Goal: Transaction & Acquisition: Purchase product/service

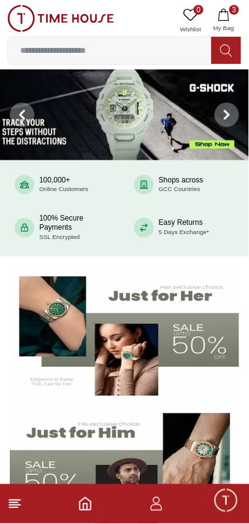
click at [91, 507] on icon "Home" at bounding box center [85, 504] width 11 height 12
click at [21, 502] on icon at bounding box center [14, 504] width 15 height 15
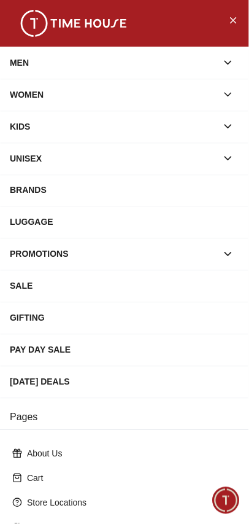
click at [174, 62] on div "MEN" at bounding box center [114, 63] width 208 height 22
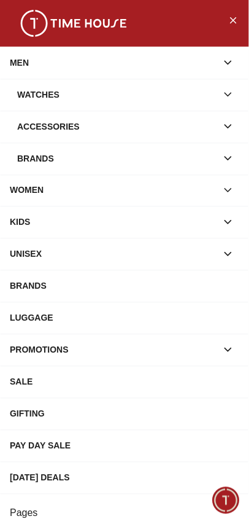
click at [209, 157] on div "Brands" at bounding box center [117, 158] width 200 height 22
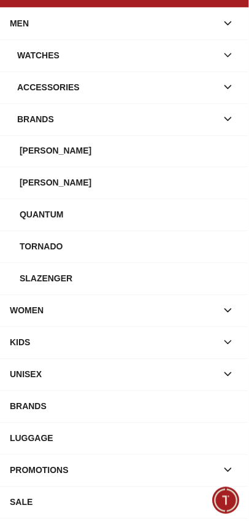
scroll to position [40, 0]
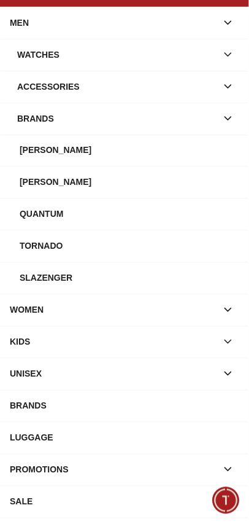
click at [184, 276] on div "Slazenger" at bounding box center [130, 278] width 220 height 22
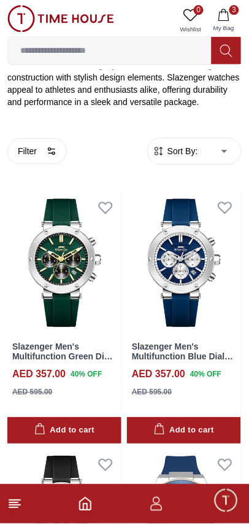
scroll to position [240, 0]
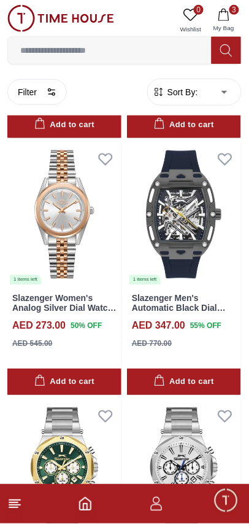
scroll to position [5065, 0]
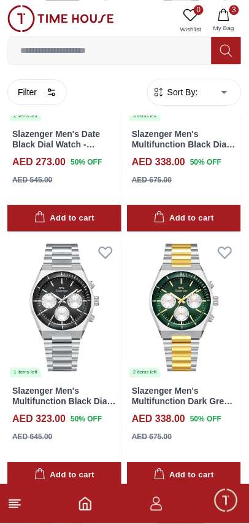
scroll to position [6623, 0]
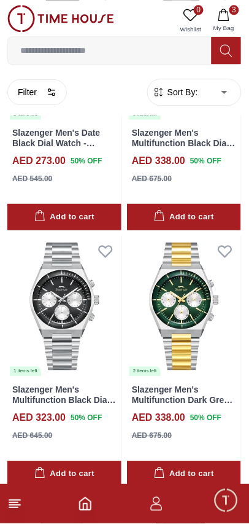
click at [84, 313] on img at bounding box center [64, 306] width 114 height 142
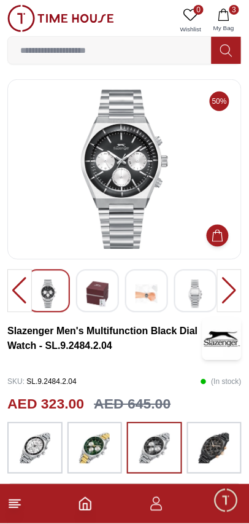
click at [93, 294] on img at bounding box center [98, 294] width 22 height 28
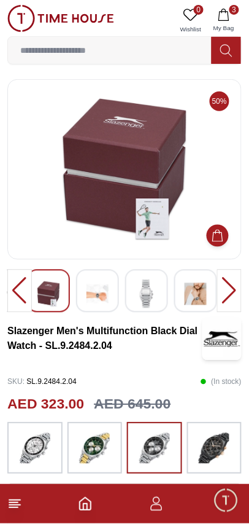
click at [112, 291] on div at bounding box center [97, 291] width 43 height 43
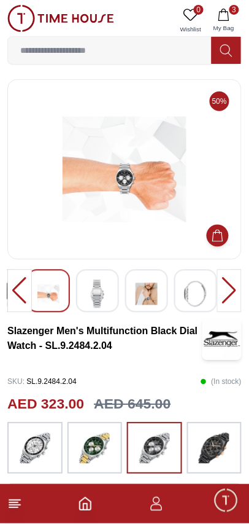
click at [149, 286] on img at bounding box center [147, 294] width 22 height 28
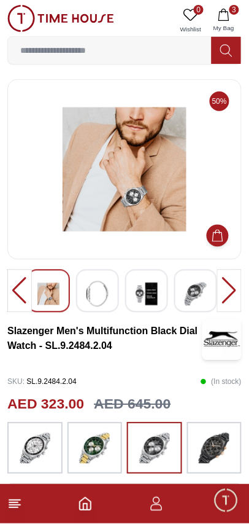
click at [147, 291] on img at bounding box center [147, 294] width 22 height 28
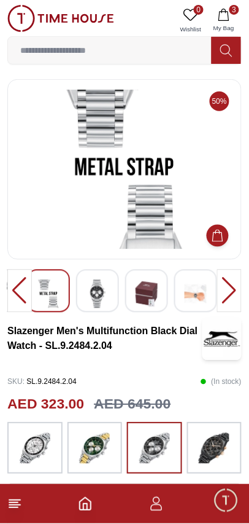
click at [191, 297] on img at bounding box center [196, 294] width 22 height 28
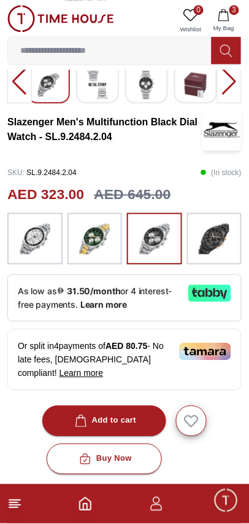
scroll to position [216, 0]
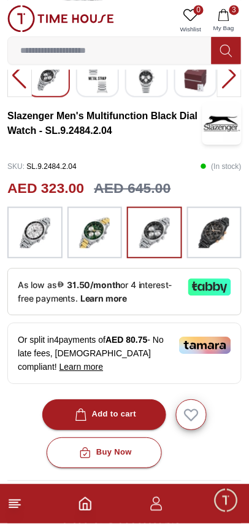
click at [103, 408] on div "Add to cart" at bounding box center [104, 415] width 64 height 14
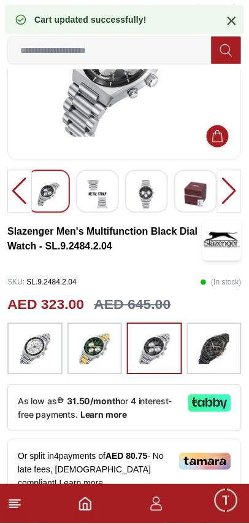
scroll to position [0, 0]
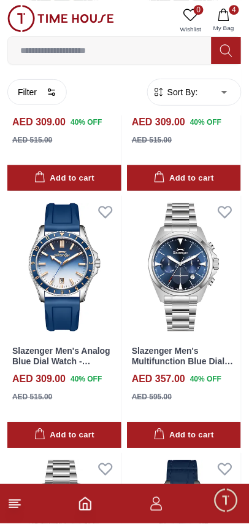
scroll to position [3326, 0]
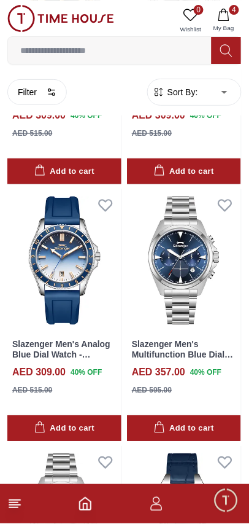
click at [165, 422] on icon "button" at bounding box center [160, 428] width 10 height 12
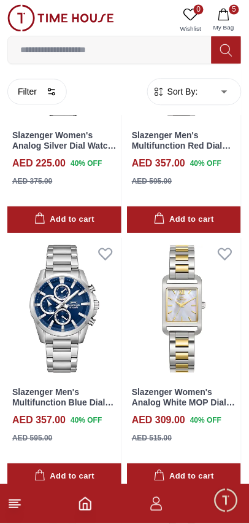
scroll to position [4316, 0]
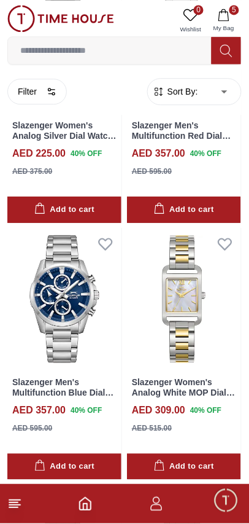
click at [66, 460] on div "Add to cart" at bounding box center [64, 467] width 60 height 14
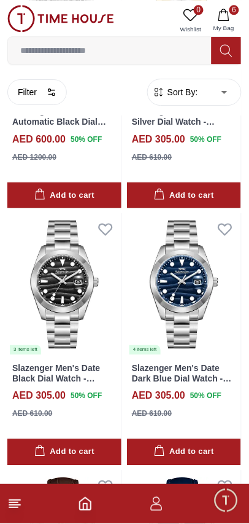
scroll to position [5873, 0]
click at [66, 445] on div "Add to cart" at bounding box center [64, 452] width 60 height 14
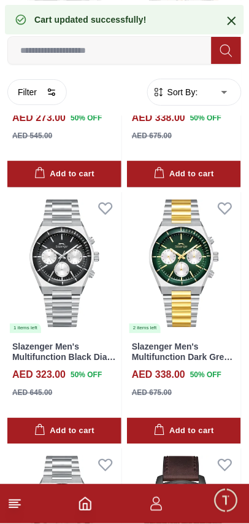
scroll to position [6675, 0]
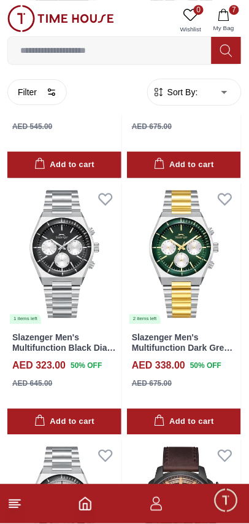
click at [66, 415] on div "Add to cart" at bounding box center [64, 422] width 60 height 14
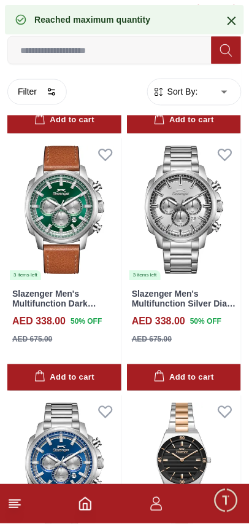
scroll to position [7234, 0]
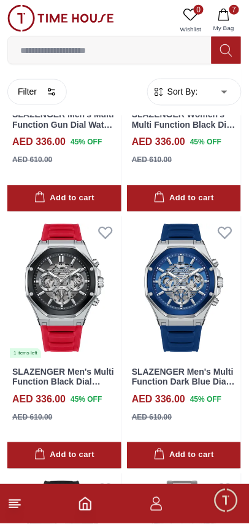
scroll to position [9477, 0]
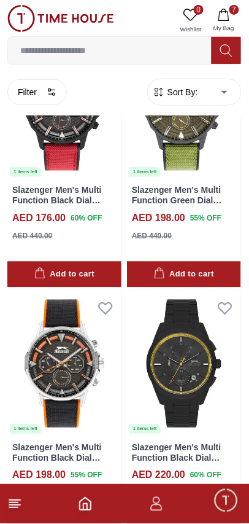
scroll to position [12782, 0]
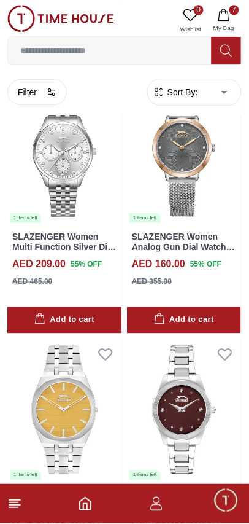
scroll to position [15343, 0]
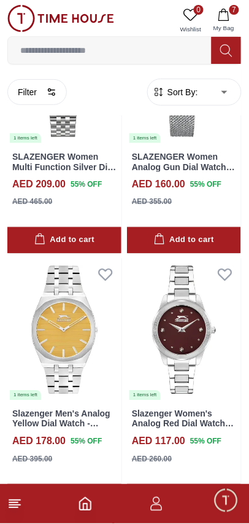
scroll to position [15362, 0]
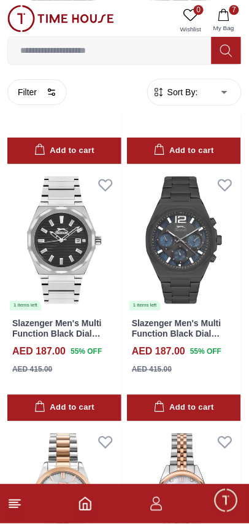
scroll to position [13371, 0]
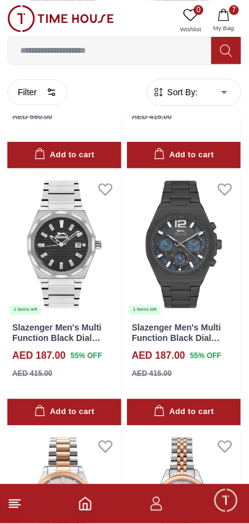
click at [47, 95] on icon "button" at bounding box center [52, 92] width 10 height 10
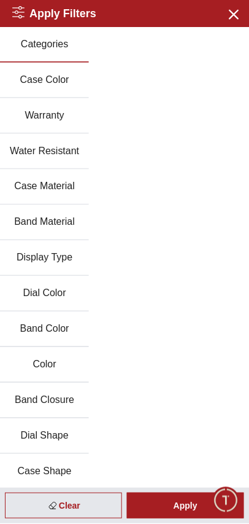
scroll to position [38, 0]
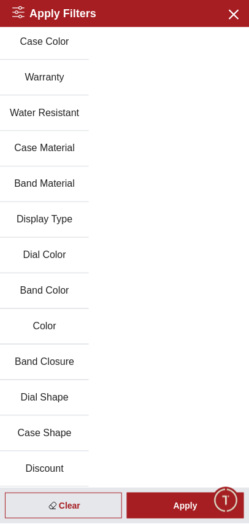
click at [235, 15] on icon "button" at bounding box center [233, 13] width 15 height 15
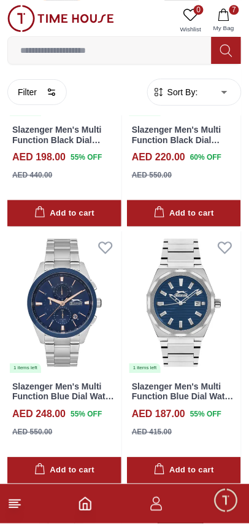
scroll to position [13371, 0]
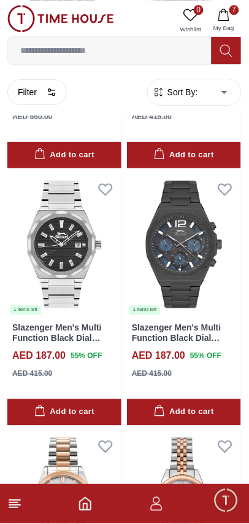
click at [20, 505] on line at bounding box center [14, 505] width 11 height 0
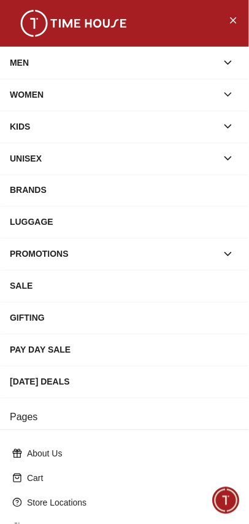
click at [236, 68] on button "button" at bounding box center [228, 63] width 22 height 22
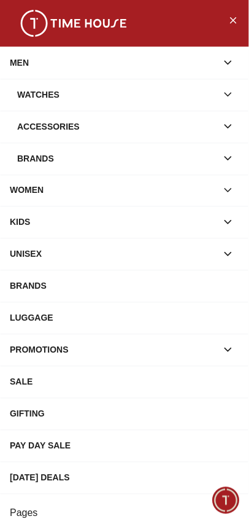
click at [193, 104] on div "Watches" at bounding box center [117, 95] width 200 height 22
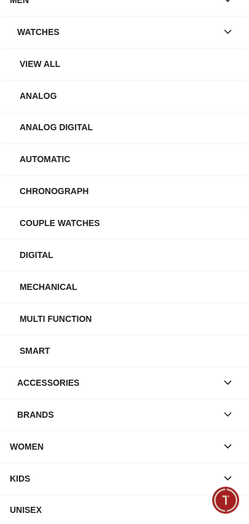
scroll to position [64, 0]
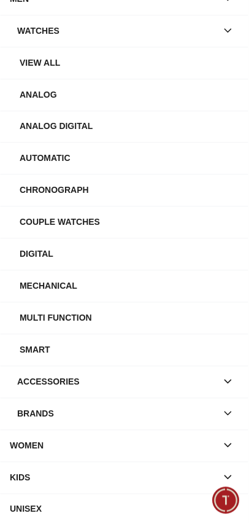
click at [119, 422] on div "Brands" at bounding box center [117, 414] width 200 height 22
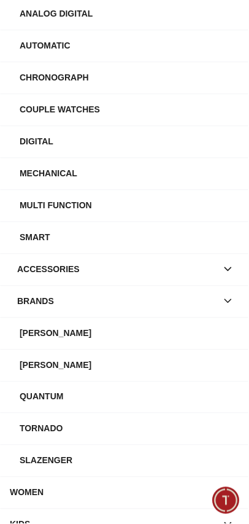
scroll to position [186, 0]
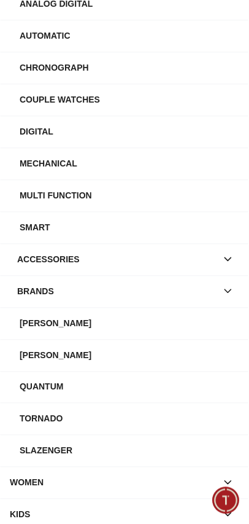
click at [142, 420] on div "Tornado" at bounding box center [130, 419] width 220 height 22
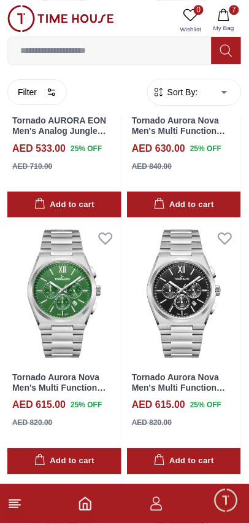
scroll to position [1775, 0]
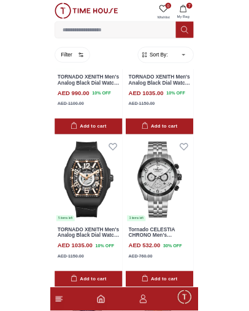
scroll to position [691, 0]
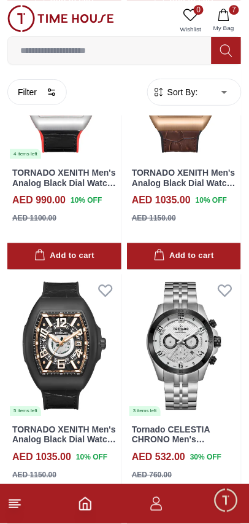
click at [137, 45] on input at bounding box center [110, 50] width 204 height 25
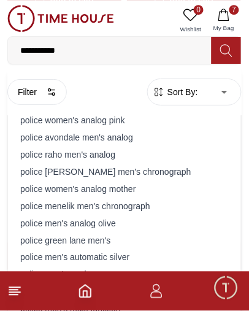
type input "**********"
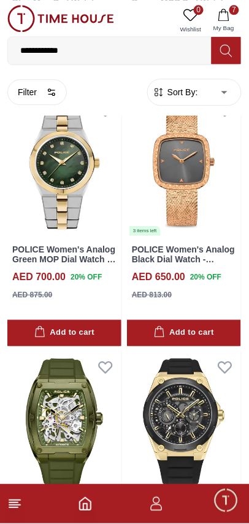
scroll to position [2108, 0]
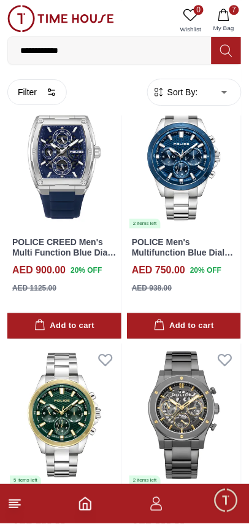
scroll to position [2720, 0]
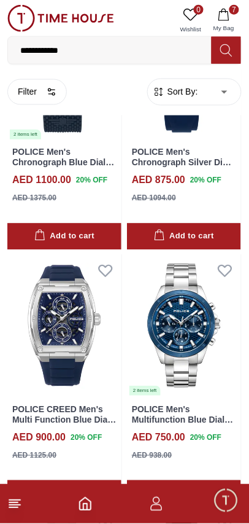
click at [229, 18] on icon "button" at bounding box center [224, 15] width 10 height 12
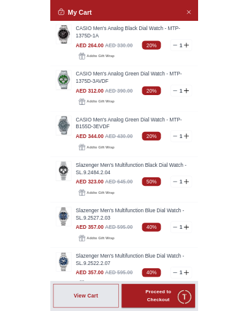
scroll to position [1, 0]
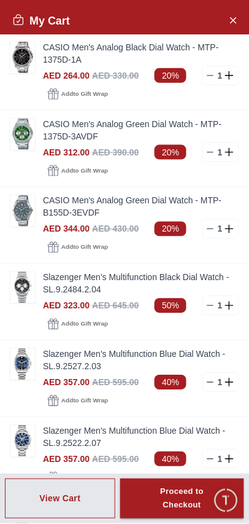
click at [235, 21] on icon "Close Account" at bounding box center [234, 20] width 6 height 6
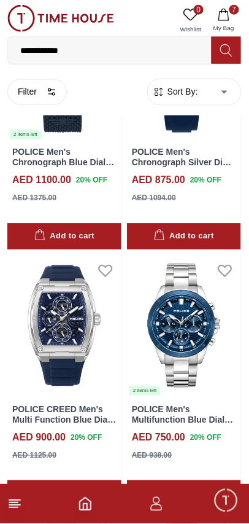
click at [156, 49] on input "**********" at bounding box center [110, 50] width 204 height 25
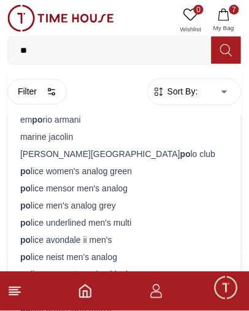
type input "*"
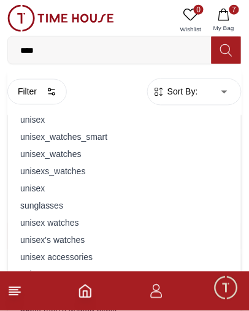
type input "*****"
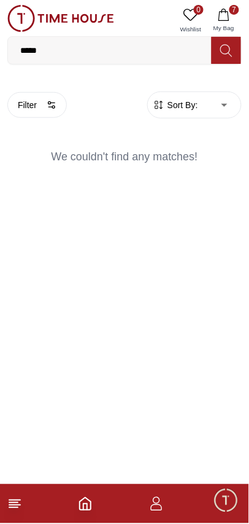
click at [149, 47] on input "*****" at bounding box center [110, 50] width 204 height 25
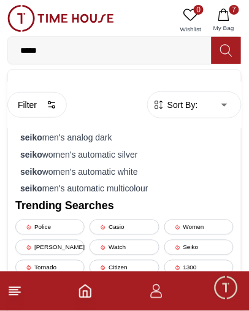
click at [90, 152] on div "seiko women's automatic silver" at bounding box center [124, 154] width 219 height 17
